Goal: Contribute content: Add original content to the website for others to see

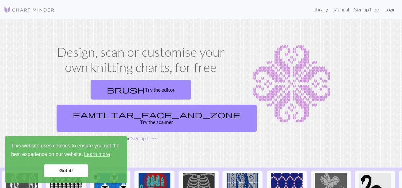
click at [391, 11] on link "Login" at bounding box center [390, 9] width 17 height 13
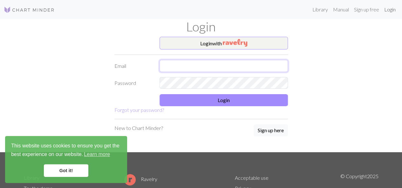
type input "satumahmoudi@gmail.com"
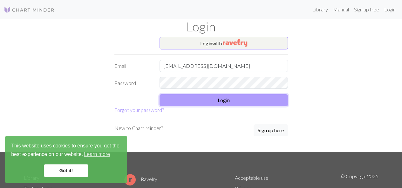
click at [228, 99] on button "Login" at bounding box center [223, 100] width 128 height 12
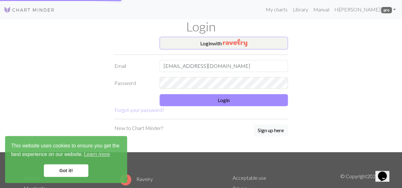
click at [65, 170] on link "Got it!" at bounding box center [66, 171] width 44 height 13
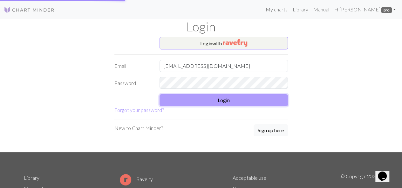
click at [239, 97] on button "Login" at bounding box center [223, 100] width 128 height 12
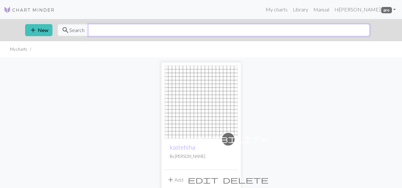
click at [122, 33] on input "text" at bounding box center [228, 30] width 281 height 12
type input "football"
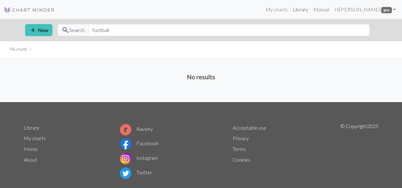
click at [310, 8] on link "Library" at bounding box center [300, 9] width 21 height 13
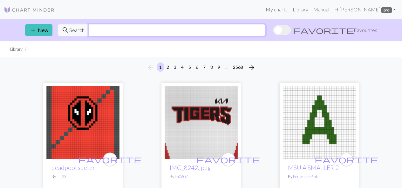
click at [230, 33] on input "text" at bounding box center [176, 30] width 177 height 12
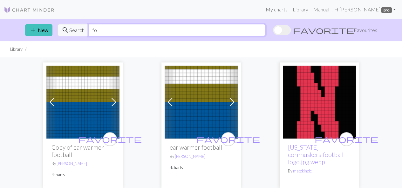
type input "f"
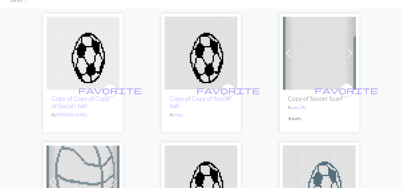
scroll to position [45, 0]
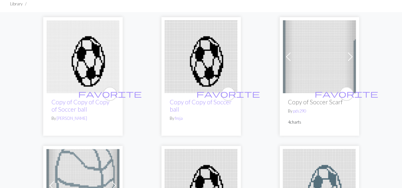
type input "soccer"
click at [196, 81] on img at bounding box center [201, 56] width 73 height 73
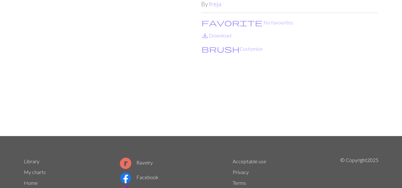
scroll to position [51, 0]
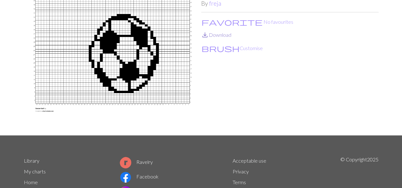
click at [219, 37] on link "save_alt Download" at bounding box center [216, 35] width 30 height 6
click at [24, 22] on img at bounding box center [112, 60] width 177 height 151
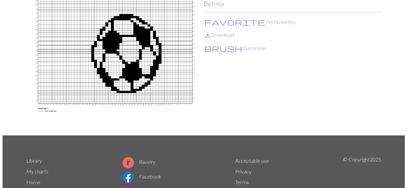
scroll to position [0, 0]
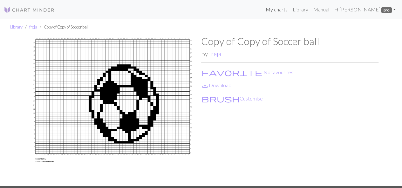
click at [285, 12] on link "My charts" at bounding box center [276, 9] width 27 height 13
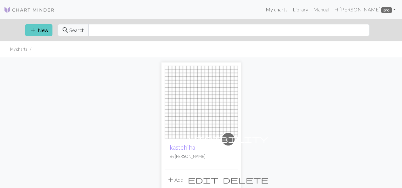
click at [39, 32] on button "add New" at bounding box center [38, 30] width 27 height 12
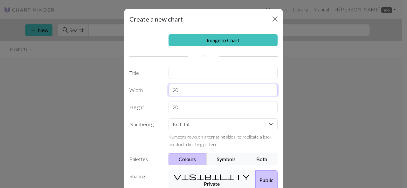
click at [182, 90] on input "20" at bounding box center [222, 90] width 109 height 12
type input "2"
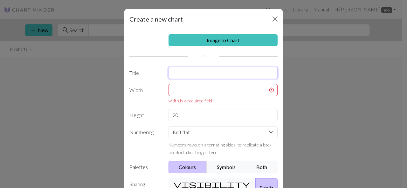
click at [185, 71] on input "text" at bounding box center [222, 73] width 109 height 12
type input "[PERSON_NAME]"
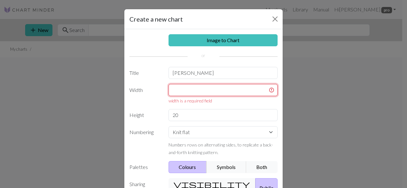
click at [226, 91] on input "text" at bounding box center [222, 90] width 109 height 12
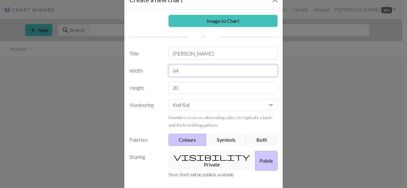
type input "64"
click at [226, 91] on input "20" at bounding box center [222, 88] width 109 height 12
type input "2"
type input "42"
click at [234, 104] on select "Knit flat Knit in the round Lace knitting Cross stitch" at bounding box center [222, 105] width 109 height 12
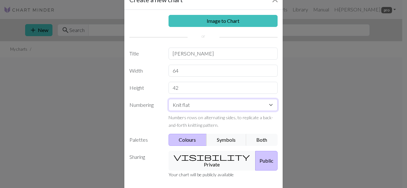
select select "round"
click at [168, 99] on select "Knit flat Knit in the round Lace knitting Cross stitch" at bounding box center [222, 105] width 109 height 12
click at [210, 153] on button "visibility Private" at bounding box center [211, 161] width 87 height 20
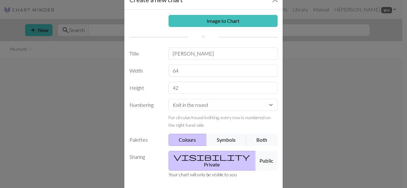
scroll to position [48, 0]
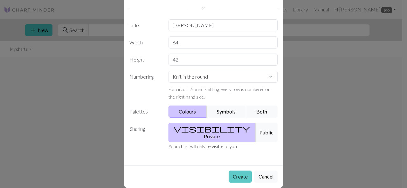
click at [236, 171] on button "Create" at bounding box center [239, 177] width 23 height 12
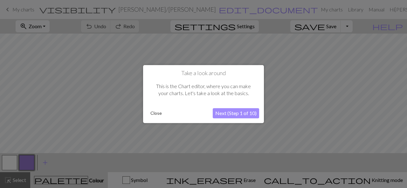
click at [236, 113] on button "Next (Step 1 of 10)" at bounding box center [236, 113] width 46 height 10
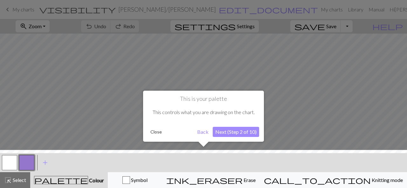
click at [243, 134] on button "Next (Step 2 of 10)" at bounding box center [236, 132] width 46 height 10
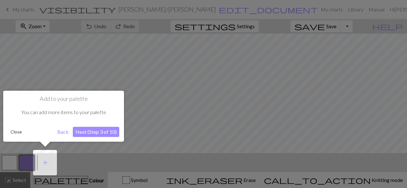
click at [103, 132] on button "Next (Step 3 of 10)" at bounding box center [96, 132] width 46 height 10
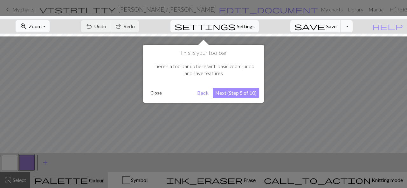
click at [249, 92] on button "Next (Step 5 of 10)" at bounding box center [236, 93] width 46 height 10
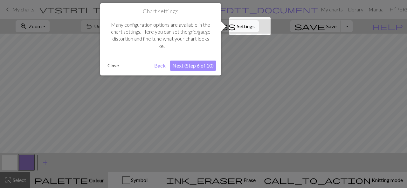
click at [200, 68] on button "Next (Step 6 of 10)" at bounding box center [193, 66] width 46 height 10
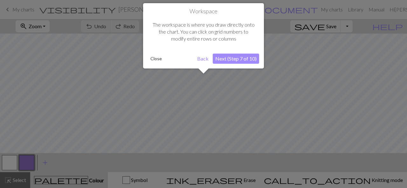
scroll to position [24, 0]
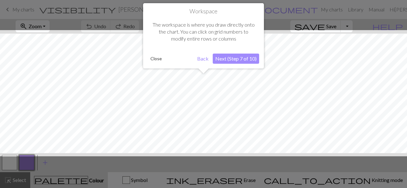
click at [237, 57] on button "Next (Step 7 of 10)" at bounding box center [236, 59] width 46 height 10
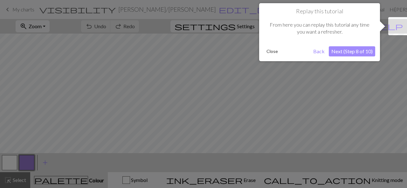
click at [363, 55] on button "Next (Step 8 of 10)" at bounding box center [352, 51] width 46 height 10
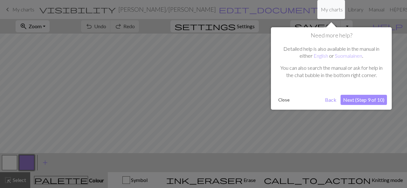
click at [372, 101] on button "Next (Step 9 of 10)" at bounding box center [363, 100] width 46 height 10
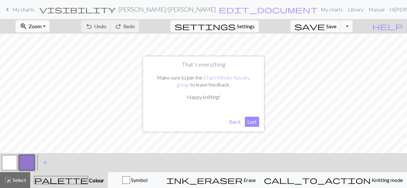
click at [254, 121] on button "Last" at bounding box center [252, 122] width 14 height 10
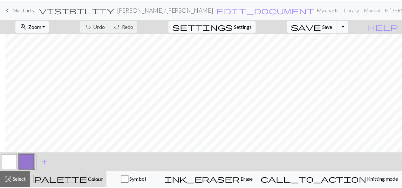
scroll to position [24, 173]
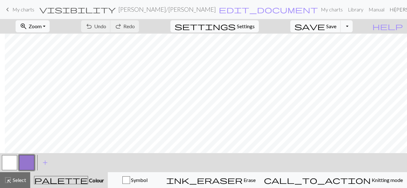
click at [366, 5] on link "Manual" at bounding box center [376, 9] width 21 height 13
click at [19, 7] on span "My charts" at bounding box center [23, 9] width 22 height 6
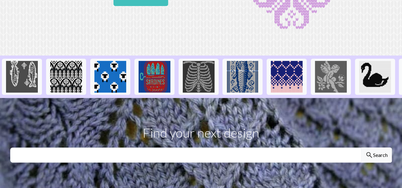
scroll to position [95, 0]
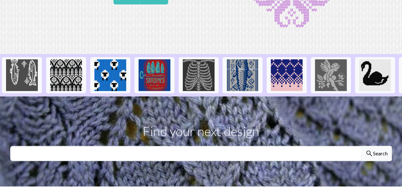
drag, startPoint x: 0, startPoint y: 0, endPoint x: 207, endPoint y: 45, distance: 212.2
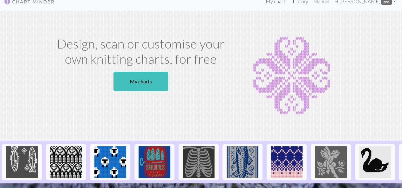
scroll to position [0, 0]
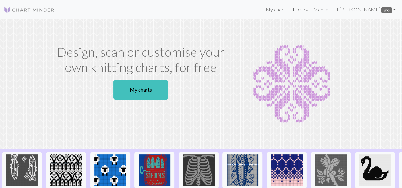
click at [309, 11] on link "Library" at bounding box center [300, 9] width 21 height 13
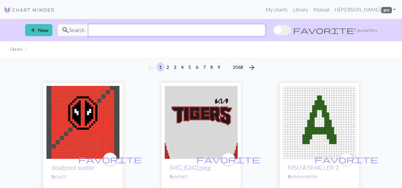
click at [190, 28] on input "text" at bounding box center [176, 30] width 177 height 12
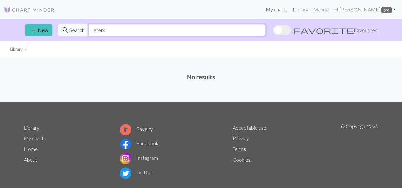
click at [97, 30] on input "leters" at bounding box center [176, 30] width 177 height 12
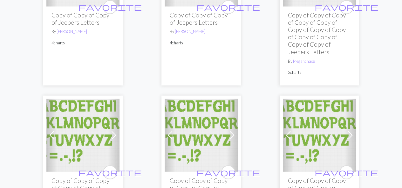
scroll to position [540, 0]
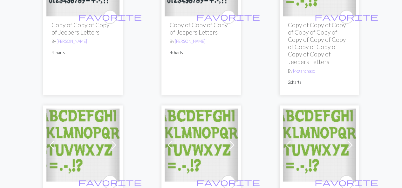
type input "letters"
click at [307, 62] on h2 "Copy of Copy of Copy of Copy of Copy of Copy of Copy of Copy of Copy of Copy of…" at bounding box center [319, 43] width 63 height 44
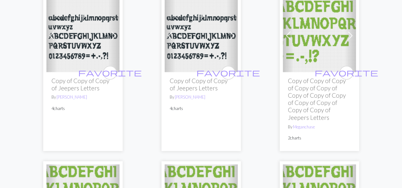
scroll to position [477, 0]
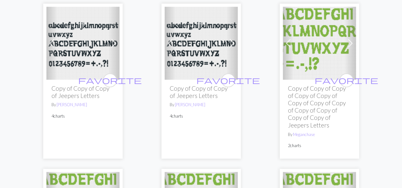
click at [311, 56] on img at bounding box center [319, 43] width 73 height 73
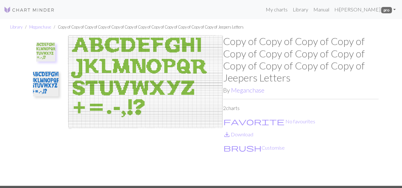
click at [76, 74] on img at bounding box center [145, 110] width 155 height 151
click at [42, 51] on img at bounding box center [45, 52] width 19 height 19
click at [143, 114] on img at bounding box center [145, 110] width 155 height 151
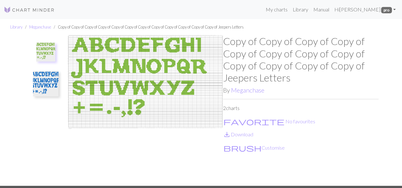
click at [39, 59] on img at bounding box center [45, 52] width 19 height 19
click at [39, 77] on img at bounding box center [45, 83] width 25 height 25
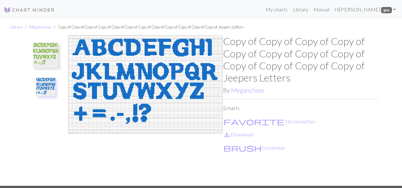
click at [43, 61] on img at bounding box center [45, 55] width 25 height 25
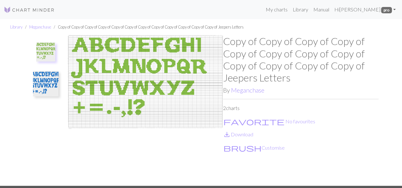
click at [47, 80] on img at bounding box center [45, 83] width 25 height 25
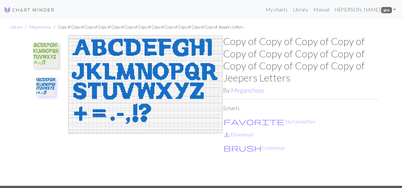
click at [50, 62] on img at bounding box center [45, 55] width 25 height 25
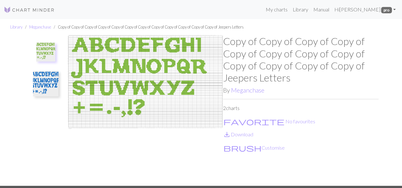
drag, startPoint x: 367, startPoint y: 1, endPoint x: 148, endPoint y: 61, distance: 226.6
click at [148, 61] on img at bounding box center [145, 110] width 155 height 151
click at [237, 69] on h1 "Copy of Copy of Copy of Copy of Copy of Copy of Copy of Copy of Copy of Copy of…" at bounding box center [300, 59] width 155 height 49
click at [248, 135] on link "save_alt Download" at bounding box center [238, 135] width 30 height 6
click at [250, 148] on button "brush Customise" at bounding box center [254, 148] width 62 height 8
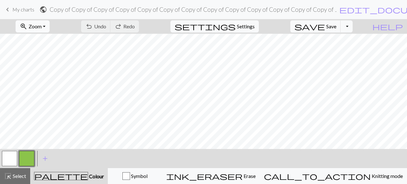
click at [27, 27] on span "zoom_in" at bounding box center [24, 26] width 8 height 9
click at [38, 80] on button "50%" at bounding box center [41, 76] width 50 height 10
click at [236, 157] on div "< > add Add a colour" at bounding box center [203, 158] width 407 height 19
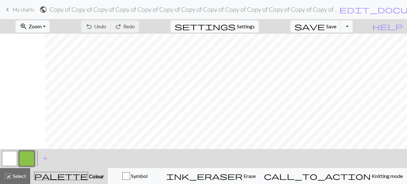
click at [203, 158] on div "< > add Add a colour" at bounding box center [203, 158] width 407 height 19
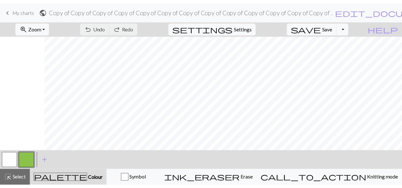
scroll to position [0, 104]
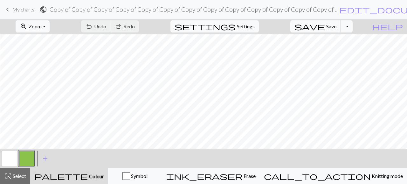
click at [207, 160] on div "< > add Add a colour" at bounding box center [203, 158] width 407 height 19
click at [22, 8] on span "My charts" at bounding box center [23, 9] width 22 height 6
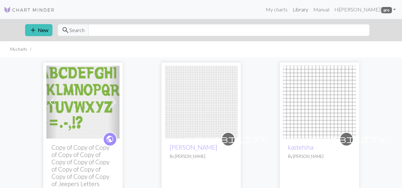
click at [305, 11] on link "Library" at bounding box center [300, 9] width 21 height 13
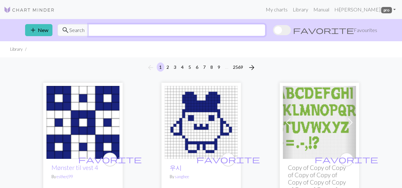
click at [159, 28] on input "text" at bounding box center [176, 30] width 177 height 12
type input "letters"
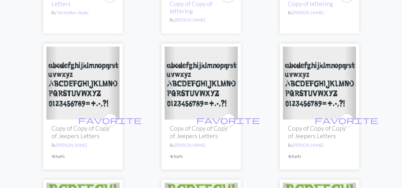
scroll to position [477, 0]
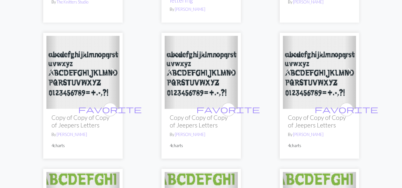
click at [184, 97] on img at bounding box center [201, 72] width 73 height 73
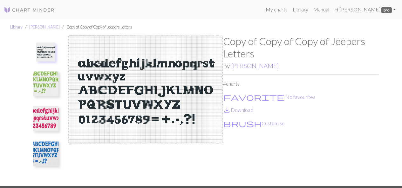
click at [46, 57] on img at bounding box center [45, 52] width 19 height 19
click at [236, 122] on button "brush Customise" at bounding box center [254, 123] width 62 height 8
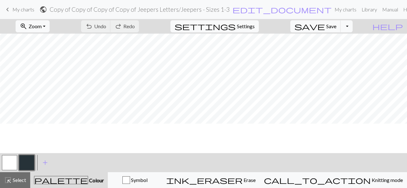
scroll to position [413, 535]
click at [50, 25] on button "zoom_in Zoom Zoom" at bounding box center [33, 26] width 34 height 12
click at [41, 76] on button "50%" at bounding box center [41, 76] width 50 height 10
click at [294, 31] on div "zoom_in Zoom Zoom Fit all Fit width Fit height 50% 100% 150% 200% undo Undo Und…" at bounding box center [184, 26] width 368 height 15
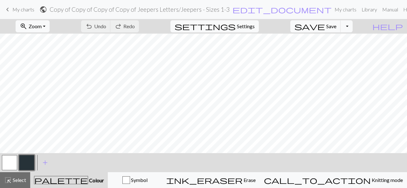
scroll to position [161, 187]
click at [127, 162] on div "< > add Add a colour" at bounding box center [203, 162] width 407 height 19
drag, startPoint x: 95, startPoint y: 151, endPoint x: 18, endPoint y: 5, distance: 165.4
click at [19, 5] on link "keyboard_arrow_left My charts" at bounding box center [19, 9] width 30 height 11
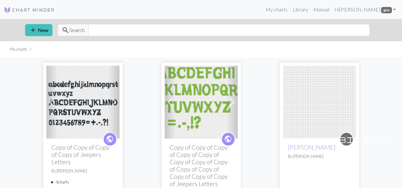
click at [332, 146] on h2 "[PERSON_NAME]" at bounding box center [319, 147] width 63 height 7
drag, startPoint x: 320, startPoint y: 143, endPoint x: 310, endPoint y: 144, distance: 10.0
click at [319, 143] on div "visibility [PERSON_NAME] By [PERSON_NAME]" at bounding box center [319, 176] width 73 height 74
click at [292, 148] on link "[PERSON_NAME]" at bounding box center [312, 147] width 48 height 7
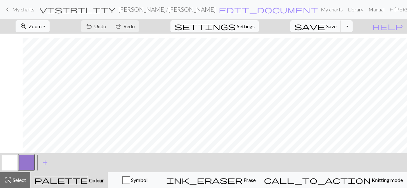
scroll to position [180, 173]
